Goal: Task Accomplishment & Management: Manage account settings

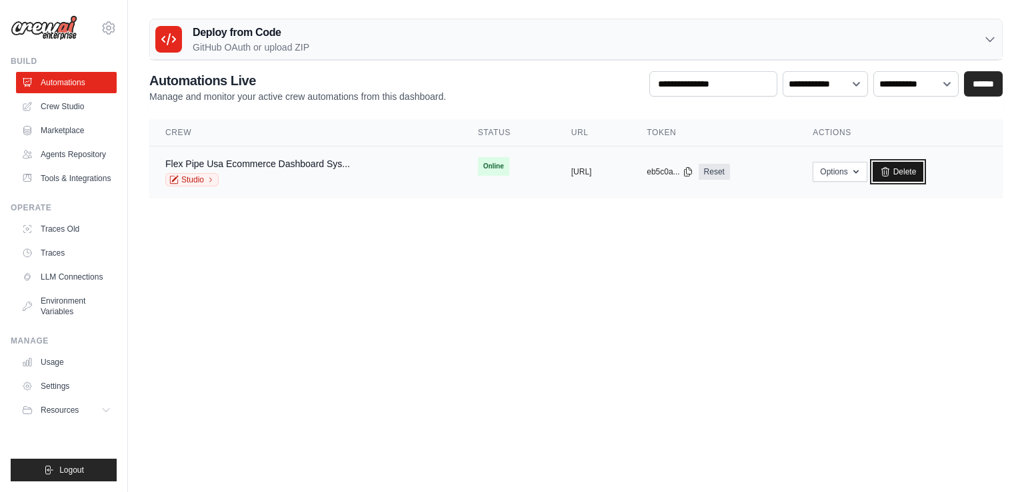
click at [924, 174] on link "Delete" at bounding box center [897, 172] width 51 height 20
